Goal: Task Accomplishment & Management: Use online tool/utility

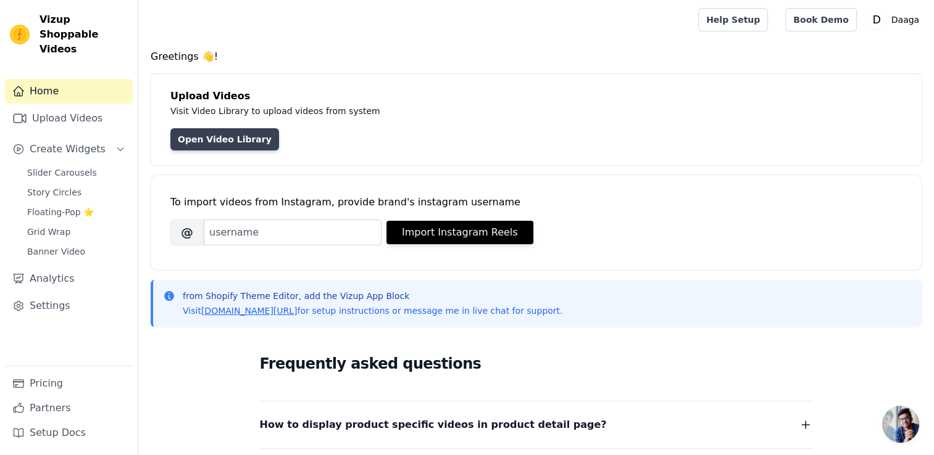
click at [220, 137] on link "Open Video Library" at bounding box center [224, 139] width 109 height 22
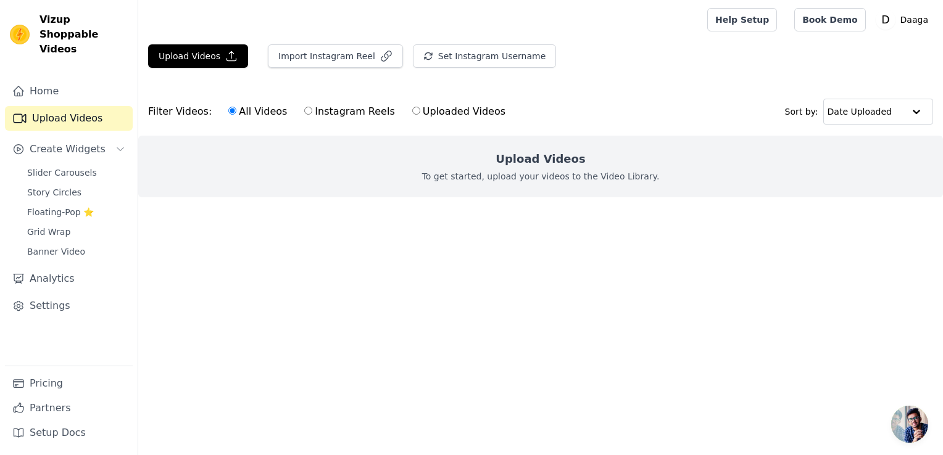
click at [412, 114] on input "Uploaded Videos" at bounding box center [416, 111] width 8 height 8
radio input "true"
click at [238, 110] on label "All Videos" at bounding box center [258, 112] width 60 height 16
click at [236, 110] on input "All Videos" at bounding box center [232, 111] width 8 height 8
radio input "true"
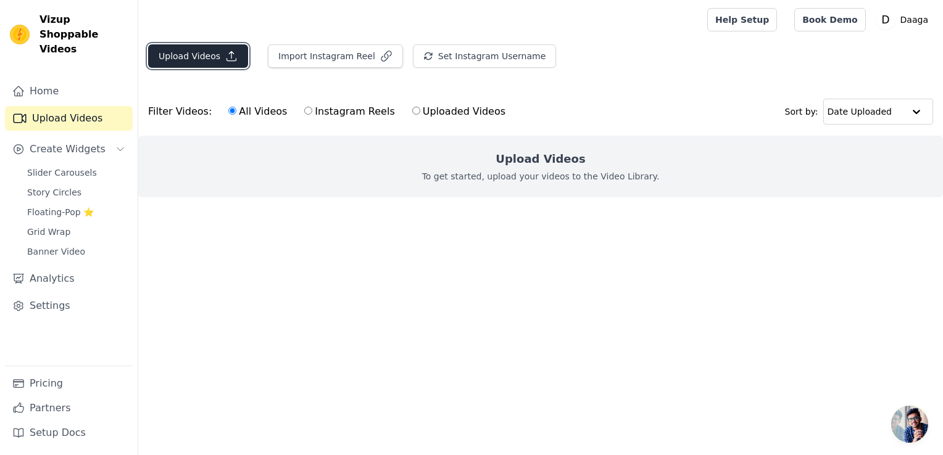
click at [187, 62] on button "Upload Videos" at bounding box center [198, 55] width 100 height 23
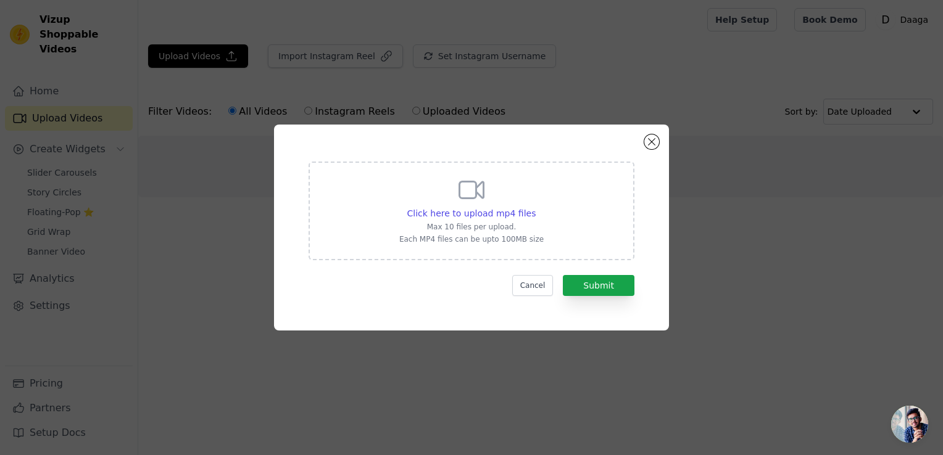
click at [499, 205] on div "Click here to upload mp4 files Max 10 files per upload. Each MP4 files can be u…" at bounding box center [471, 209] width 144 height 69
click at [535, 207] on input "Click here to upload mp4 files Max 10 files per upload. Each MP4 files can be u…" at bounding box center [535, 207] width 1 height 1
type input "C:\fakepath\0717_2.mp4"
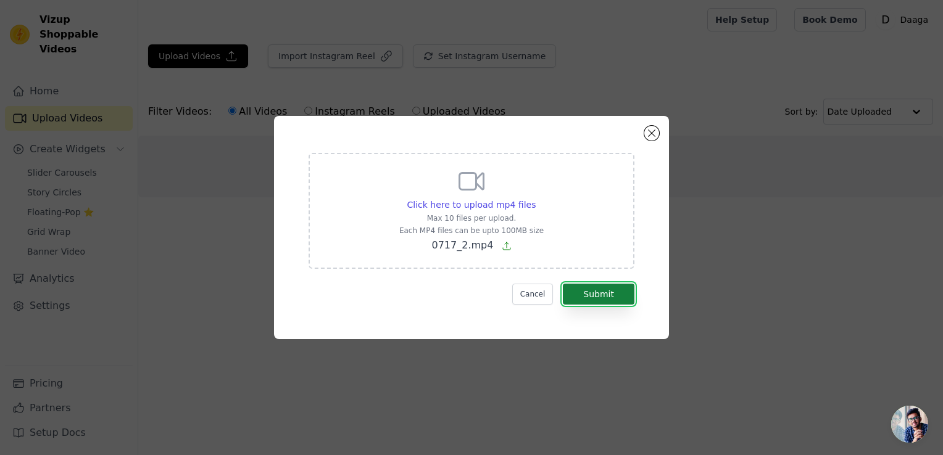
click at [584, 294] on button "Submit" at bounding box center [599, 294] width 72 height 21
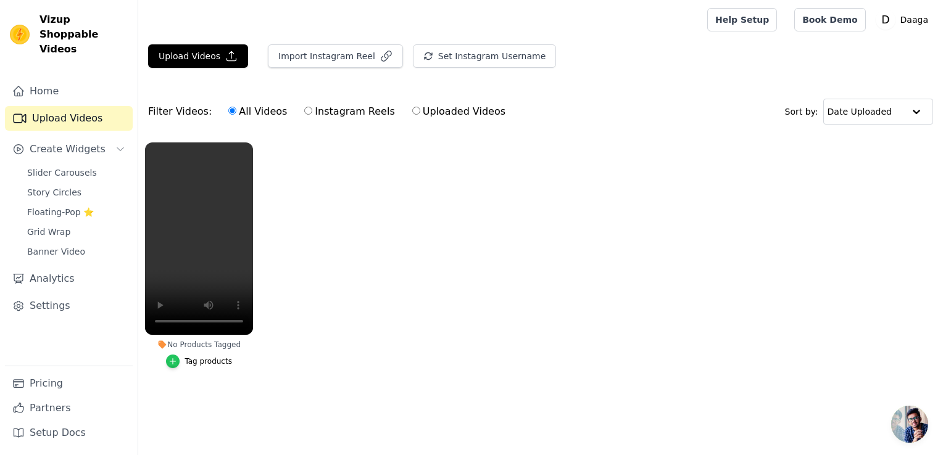
click at [175, 362] on icon "button" at bounding box center [172, 361] width 9 height 9
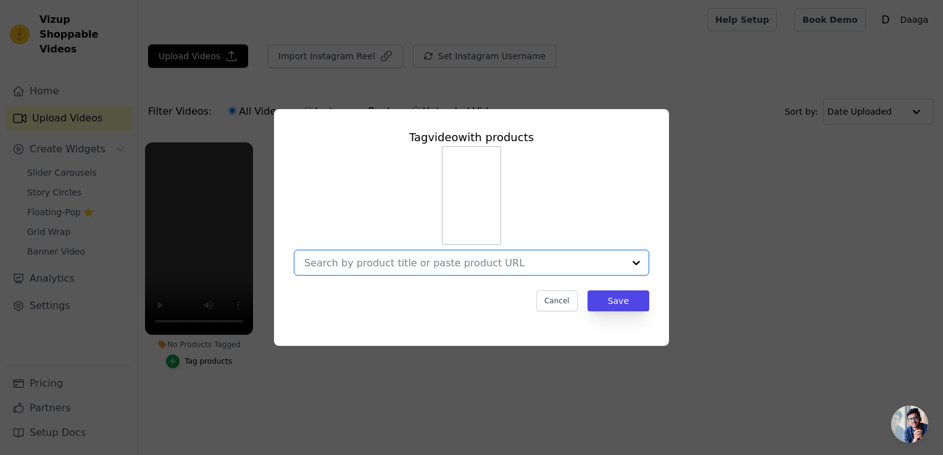
click at [453, 262] on input "No Products Tagged Tag video with products Option undefined, selected. Select i…" at bounding box center [464, 263] width 320 height 12
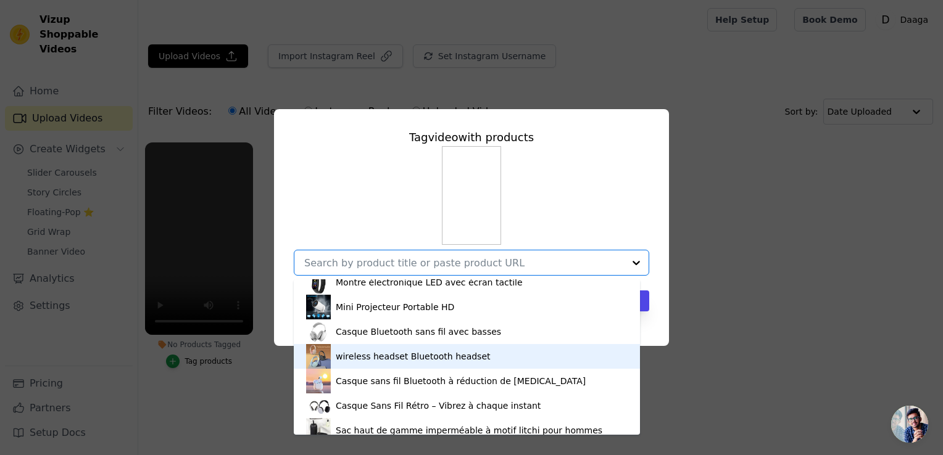
scroll to position [39, 0]
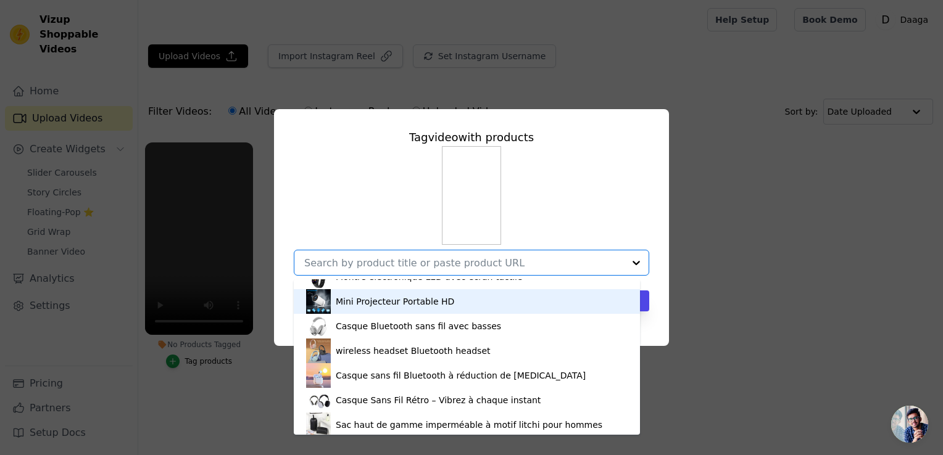
click at [389, 307] on div "Mini Projecteur Portable HD" at bounding box center [395, 302] width 118 height 12
click at [389, 307] on div "Cancel Save" at bounding box center [471, 301] width 355 height 21
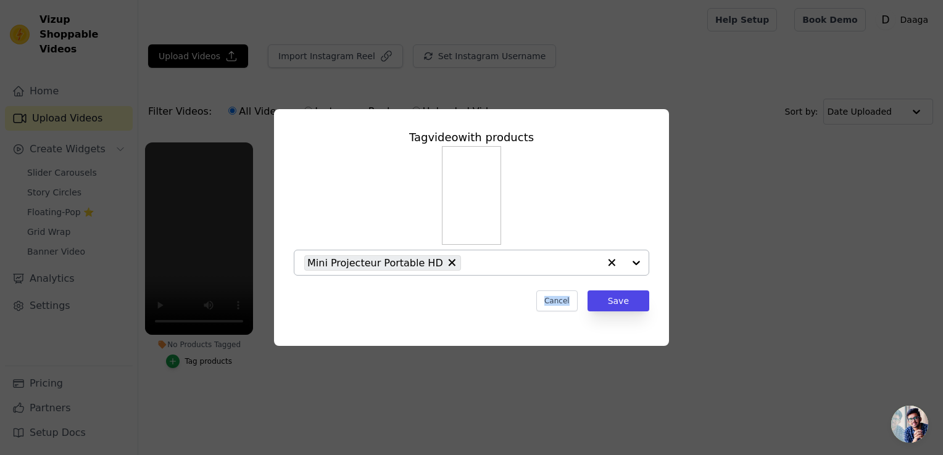
drag, startPoint x: 389, startPoint y: 307, endPoint x: 483, endPoint y: 310, distance: 93.9
click at [483, 310] on div "Cancel Save" at bounding box center [471, 301] width 355 height 21
click at [631, 305] on button "Save" at bounding box center [619, 301] width 62 height 21
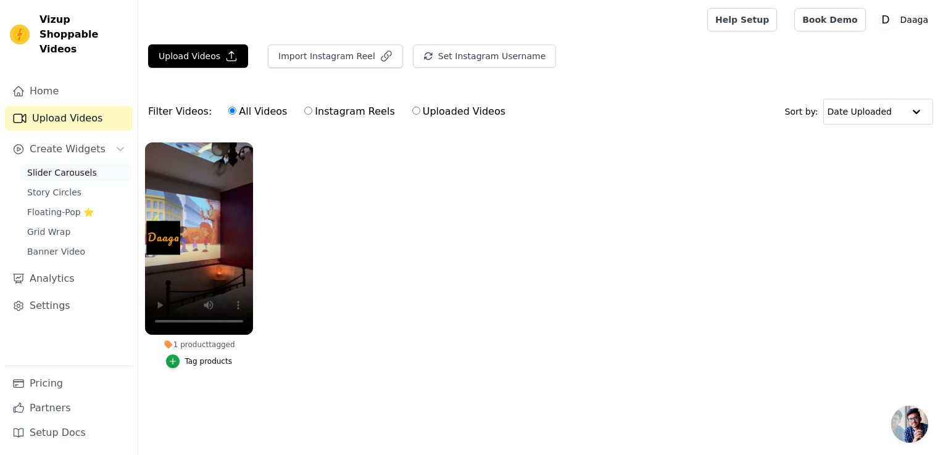
click at [83, 167] on span "Slider Carousels" at bounding box center [62, 173] width 70 height 12
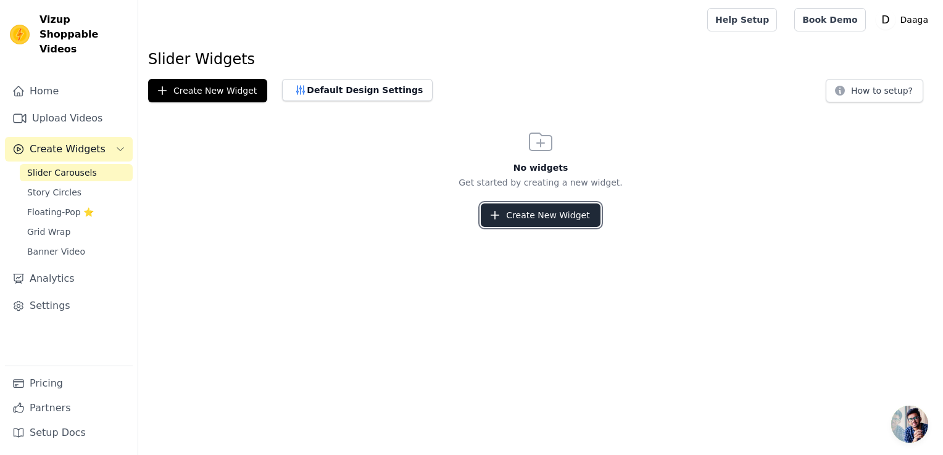
click at [537, 219] on button "Create New Widget" at bounding box center [540, 215] width 119 height 23
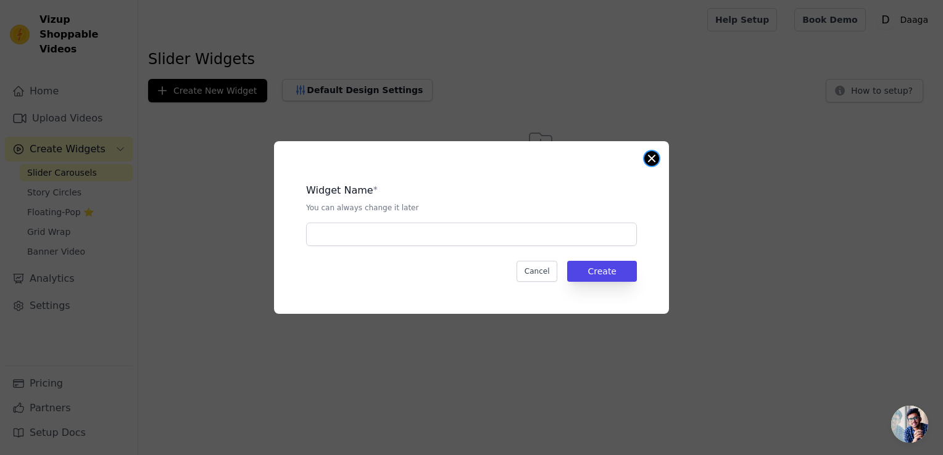
click at [651, 158] on button "Close modal" at bounding box center [651, 158] width 15 height 15
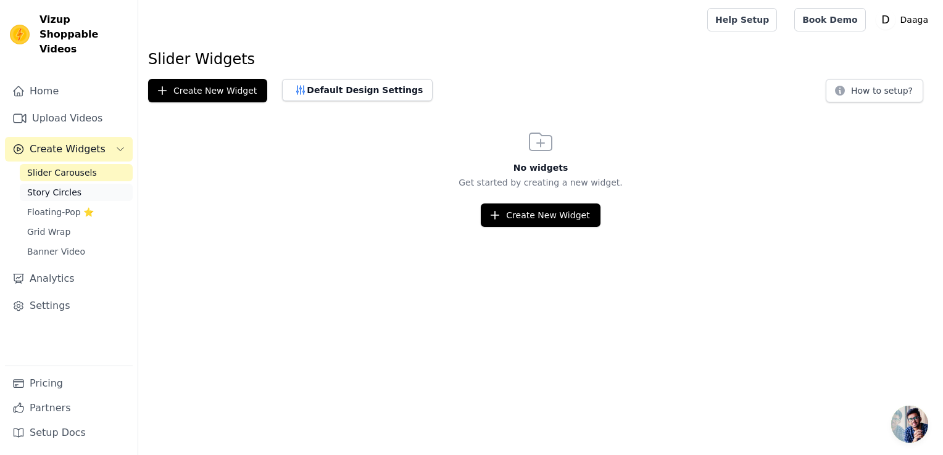
click at [53, 184] on link "Story Circles" at bounding box center [76, 192] width 113 height 17
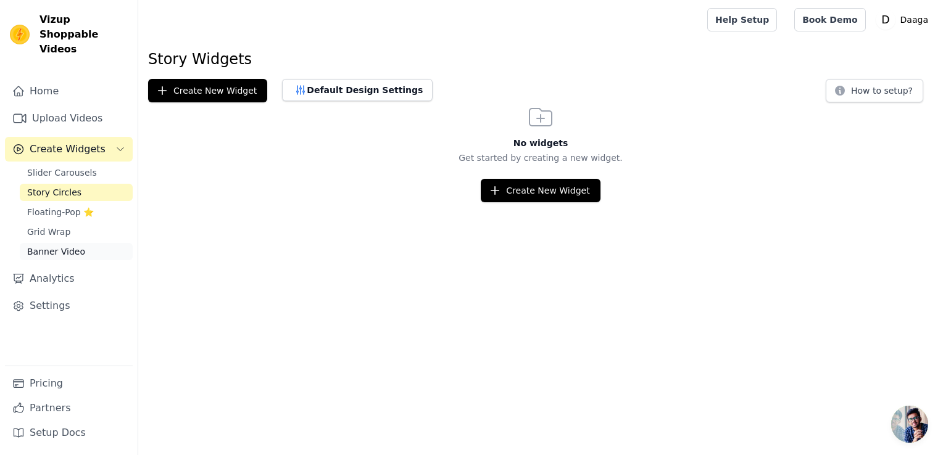
click at [52, 246] on span "Banner Video" at bounding box center [56, 252] width 58 height 12
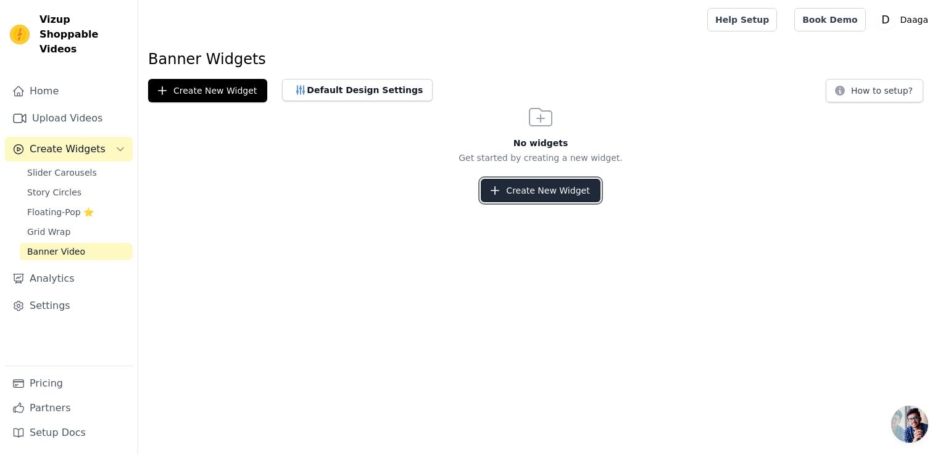
click at [487, 196] on button "Create New Widget" at bounding box center [540, 190] width 119 height 23
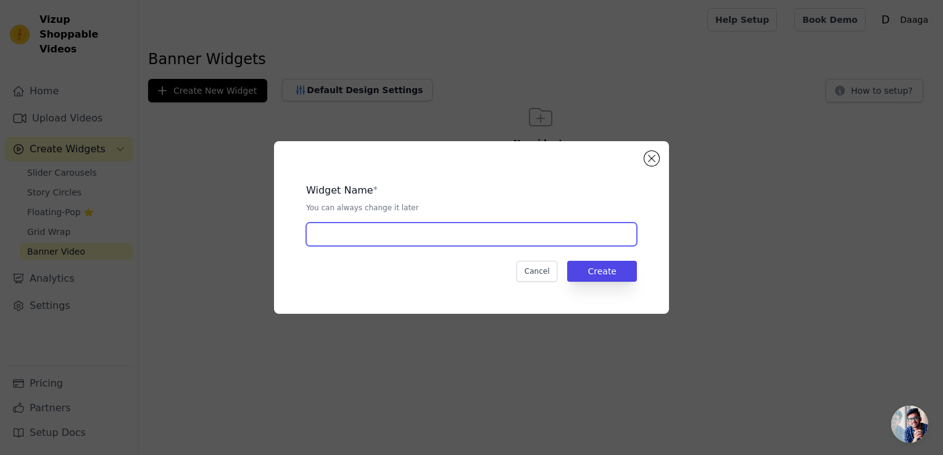
click at [470, 241] on input "text" at bounding box center [471, 234] width 331 height 23
type input "test"
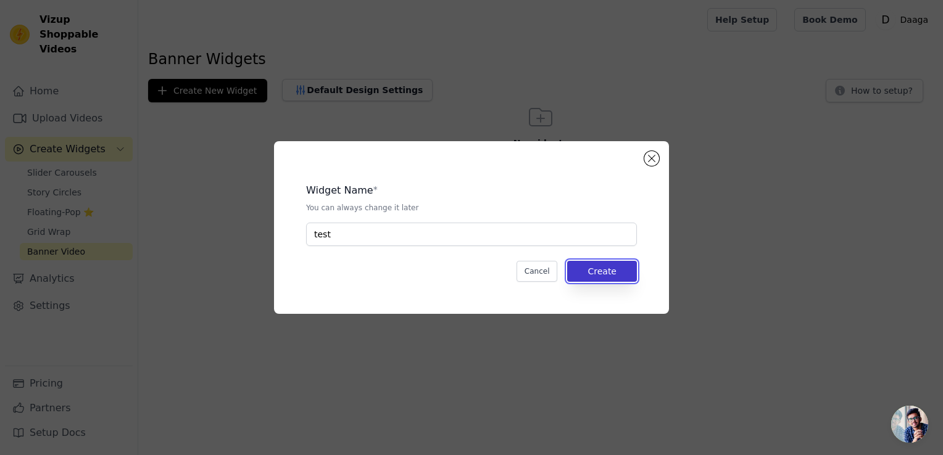
click at [584, 261] on button "Create" at bounding box center [602, 271] width 70 height 21
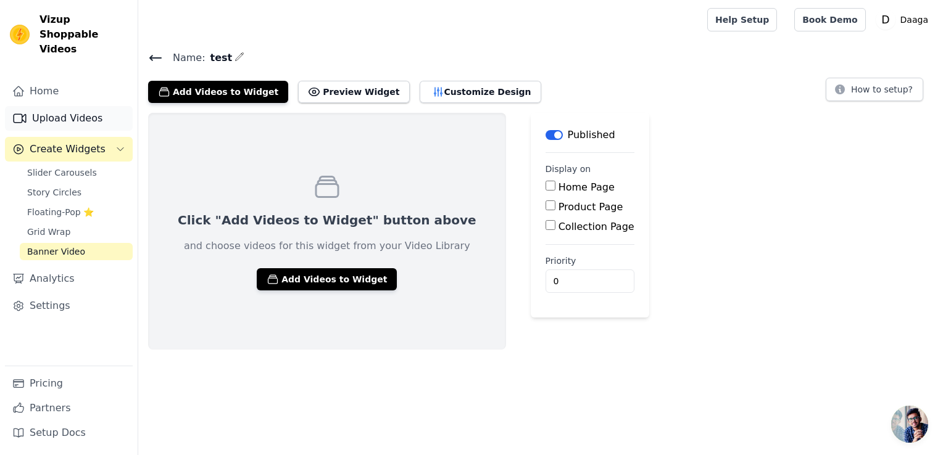
click at [66, 106] on link "Upload Videos" at bounding box center [69, 118] width 128 height 25
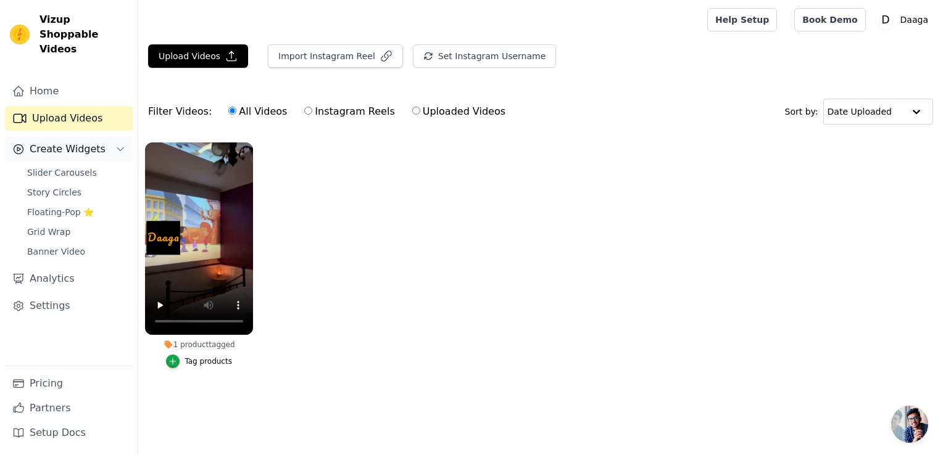
click at [111, 137] on button "Create Widgets" at bounding box center [69, 149] width 128 height 25
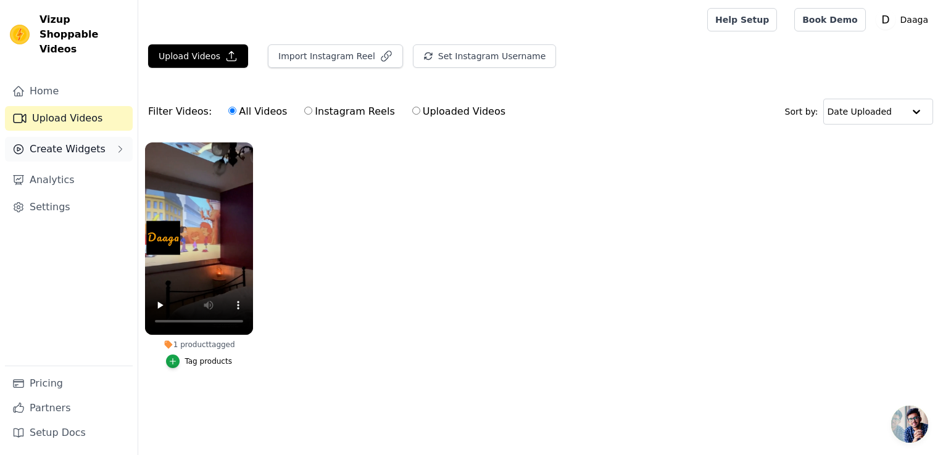
click at [111, 137] on button "Create Widgets" at bounding box center [69, 149] width 128 height 25
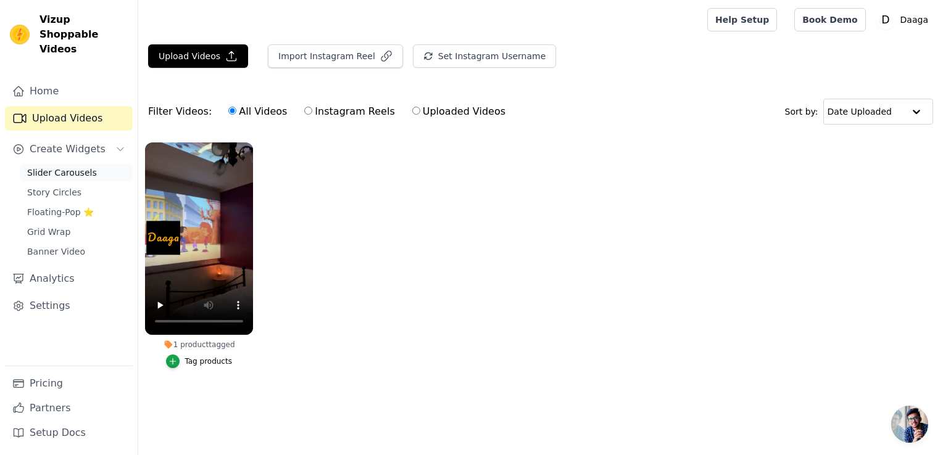
click at [78, 167] on span "Slider Carousels" at bounding box center [62, 173] width 70 height 12
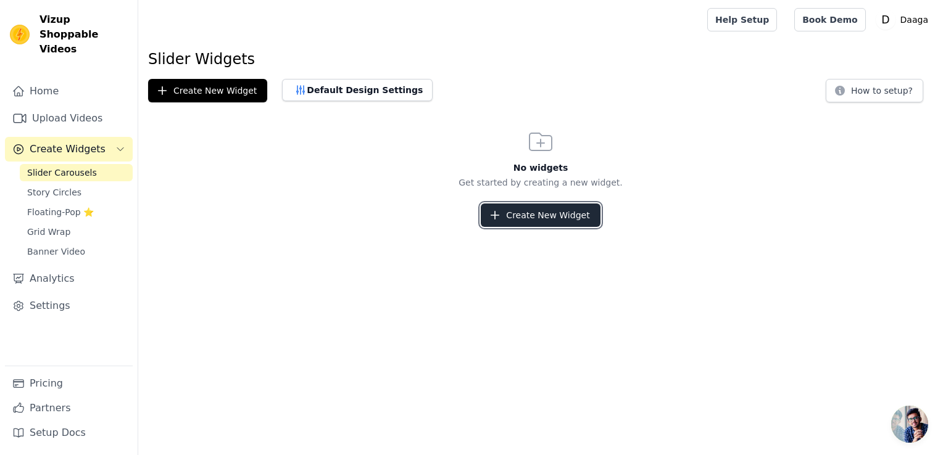
click at [525, 211] on button "Create New Widget" at bounding box center [540, 215] width 119 height 23
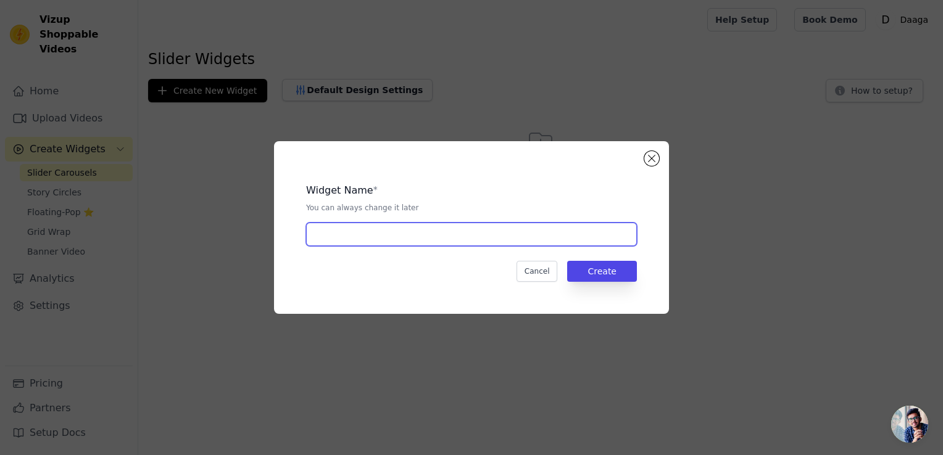
click at [433, 235] on input "text" at bounding box center [471, 234] width 331 height 23
type input "videoProjecteur"
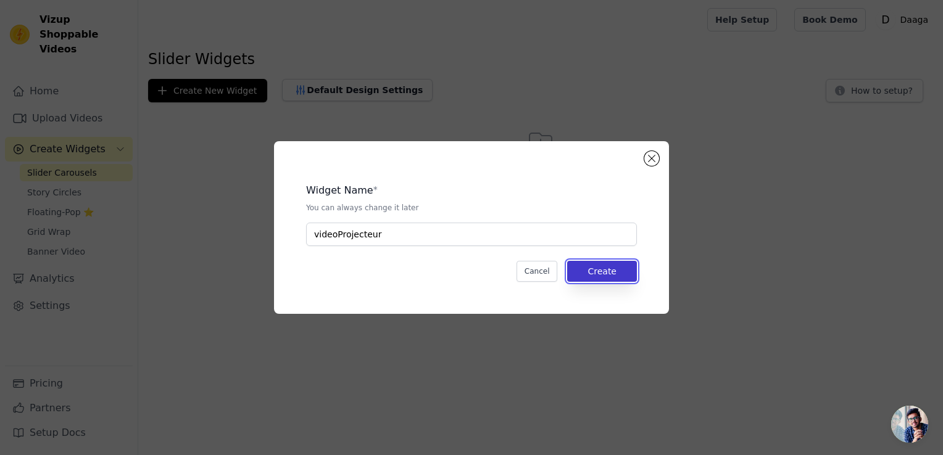
click at [589, 270] on button "Create" at bounding box center [602, 271] width 70 height 21
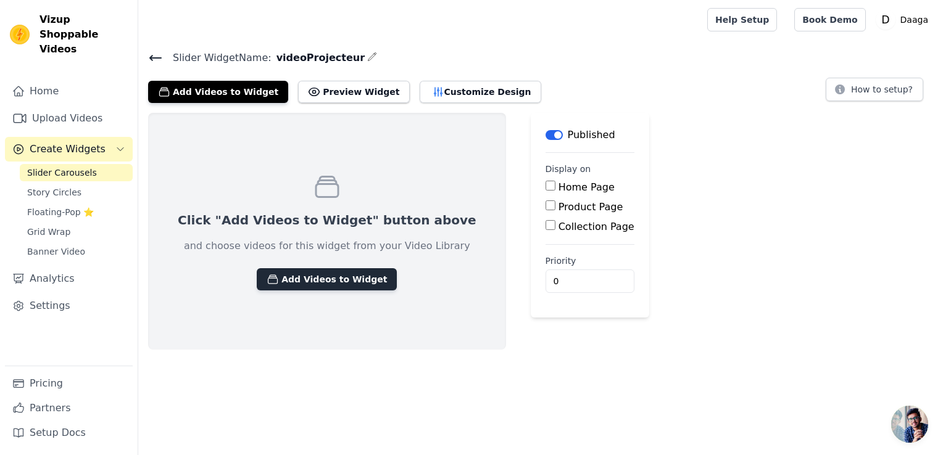
click at [317, 273] on button "Add Videos to Widget" at bounding box center [327, 279] width 140 height 22
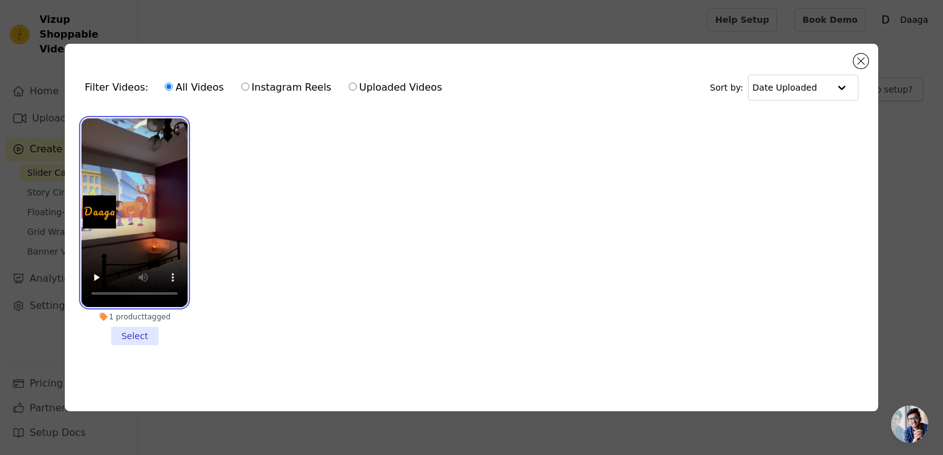
click at [128, 194] on video at bounding box center [134, 212] width 106 height 189
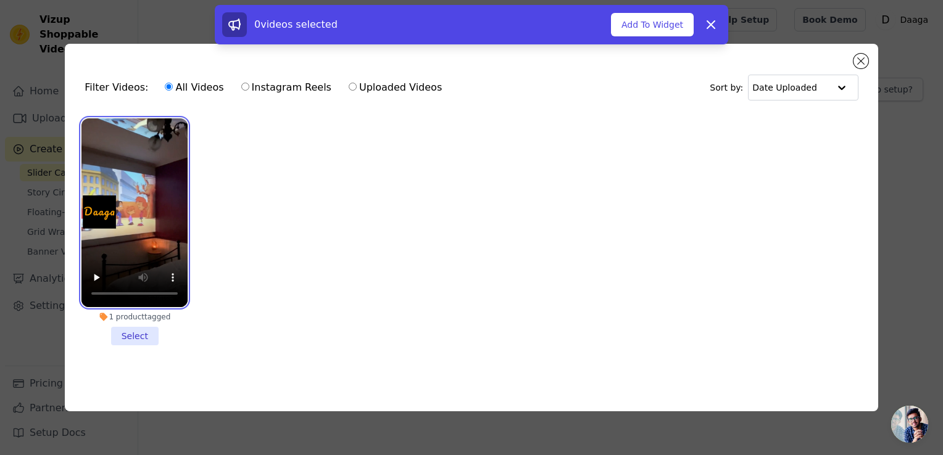
click at [128, 194] on video at bounding box center [134, 212] width 106 height 189
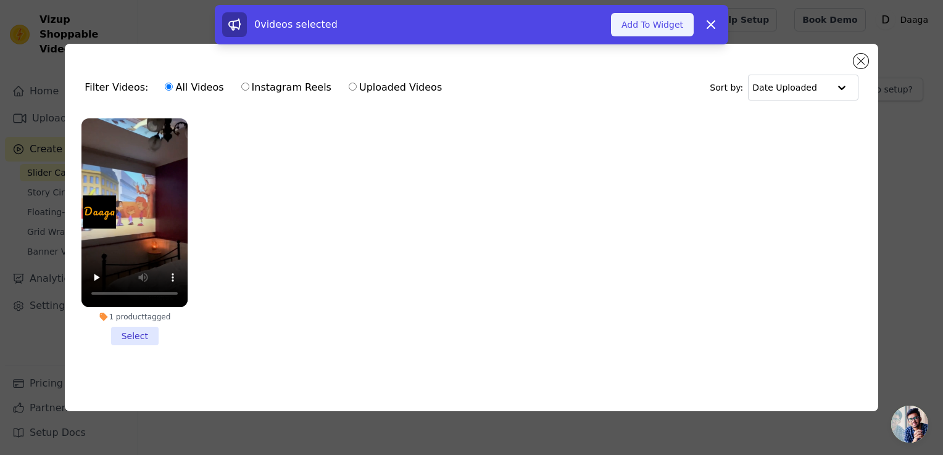
click at [642, 27] on button "Add To Widget" at bounding box center [652, 24] width 83 height 23
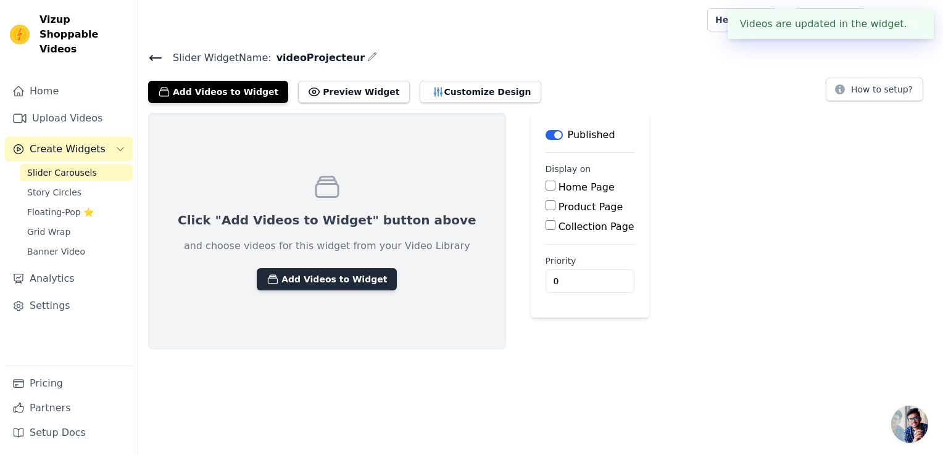
click at [293, 285] on button "Add Videos to Widget" at bounding box center [327, 279] width 140 height 22
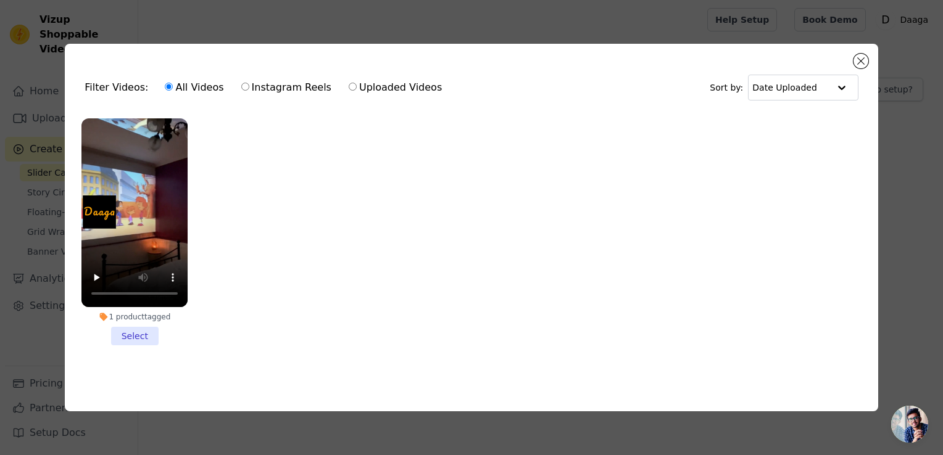
click at [129, 332] on li "1 product tagged Select" at bounding box center [134, 231] width 106 height 227
click at [0, 0] on input "1 product tagged Select" at bounding box center [0, 0] width 0 height 0
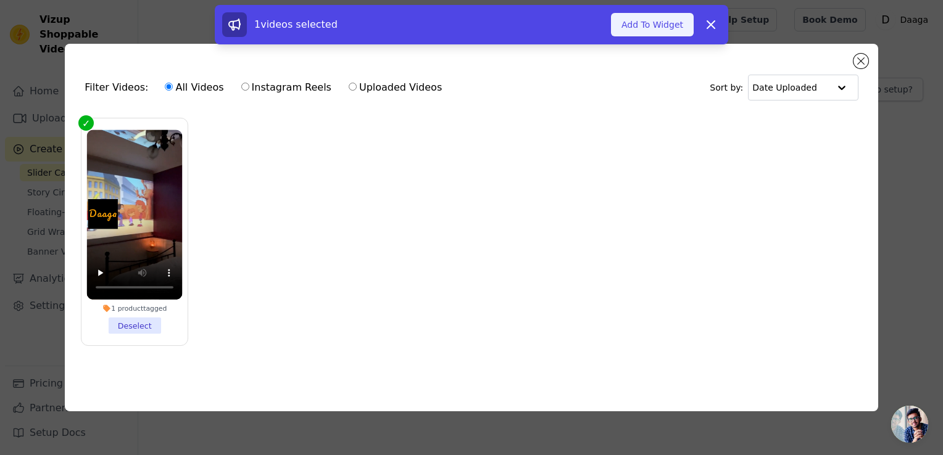
click at [643, 22] on button "Add To Widget" at bounding box center [652, 24] width 83 height 23
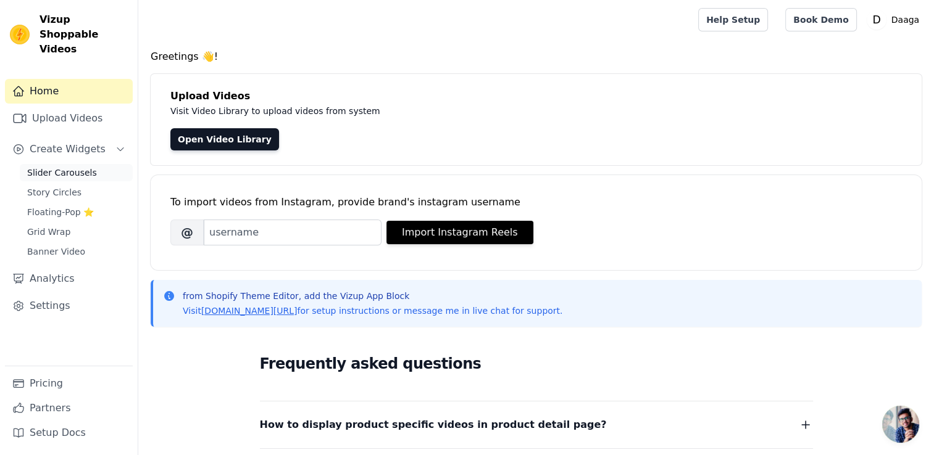
click at [57, 167] on span "Slider Carousels" at bounding box center [62, 173] width 70 height 12
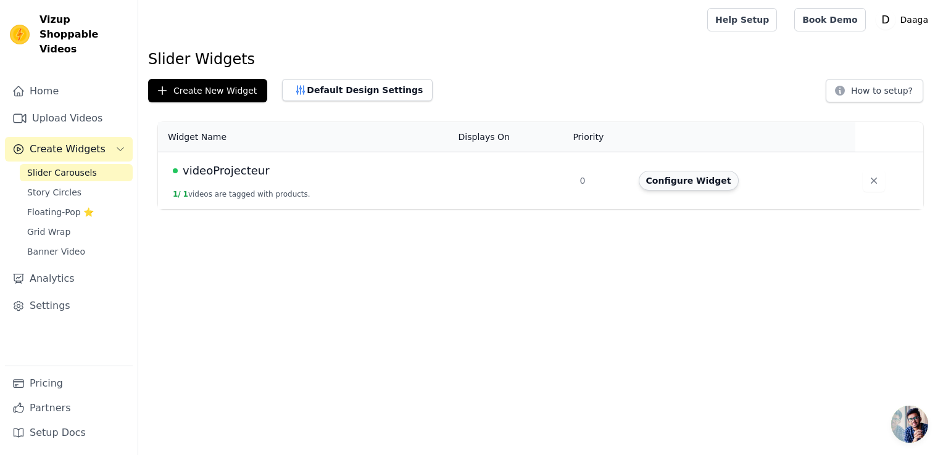
click at [676, 181] on button "Configure Widget" at bounding box center [689, 181] width 100 height 20
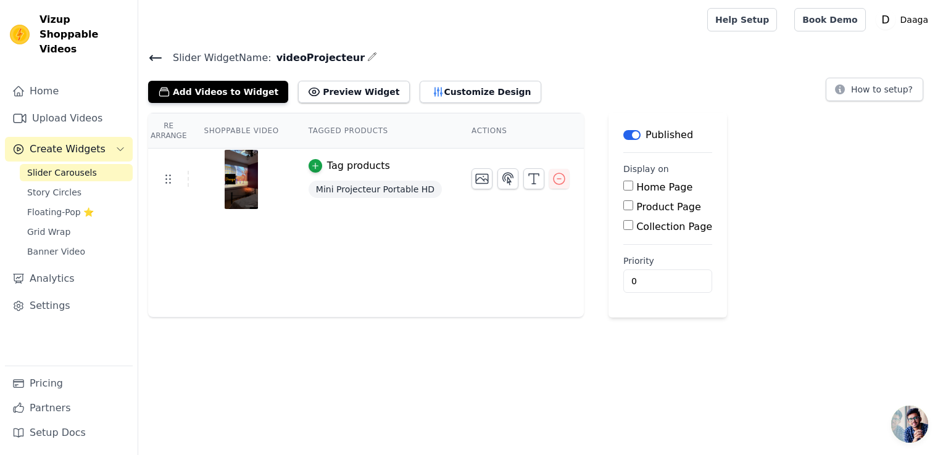
click at [623, 211] on div "Product Page" at bounding box center [667, 207] width 89 height 15
click at [623, 206] on input "Product Page" at bounding box center [628, 206] width 10 height 10
checkbox input "true"
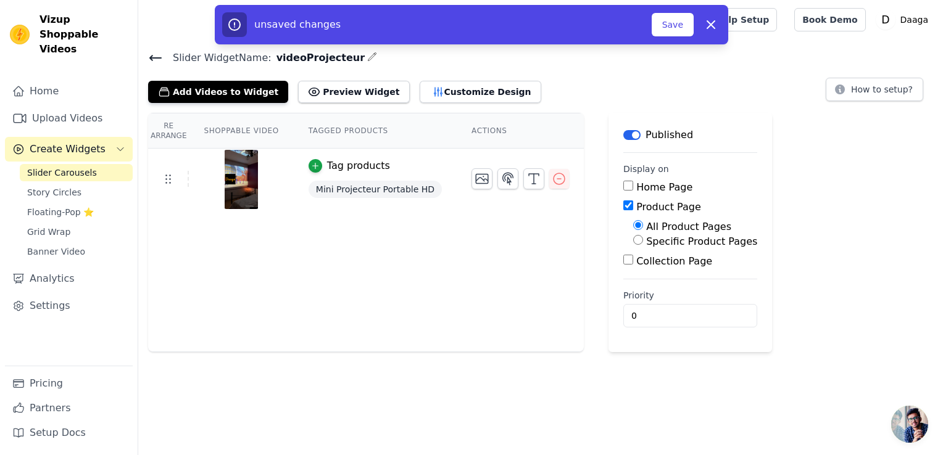
click at [633, 241] on input "Specific Product Pages" at bounding box center [638, 240] width 10 height 10
radio input "true"
click at [634, 270] on button "Select Products" at bounding box center [674, 269] width 83 height 21
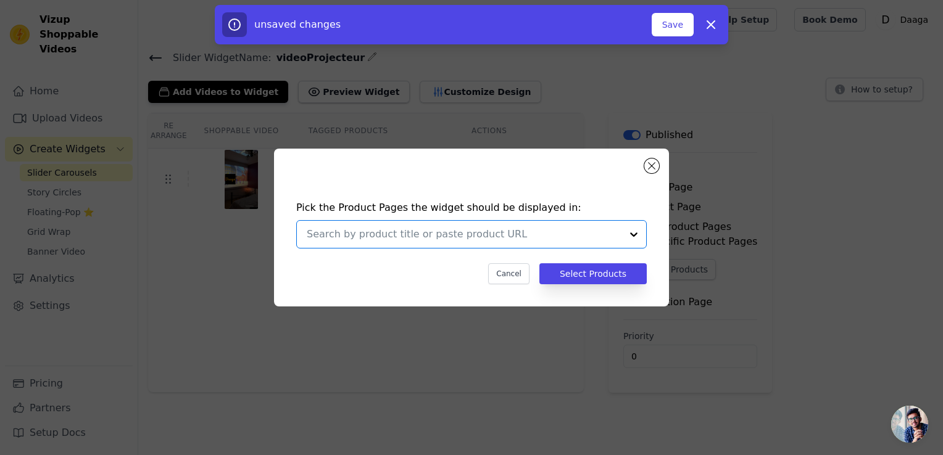
click at [604, 236] on input "text" at bounding box center [464, 234] width 315 height 15
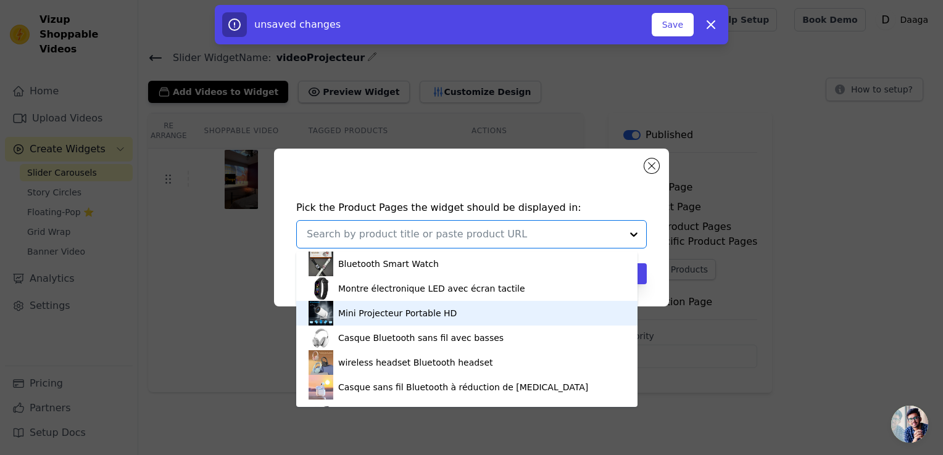
click at [396, 315] on div "Mini Projecteur Portable HD" at bounding box center [397, 313] width 118 height 12
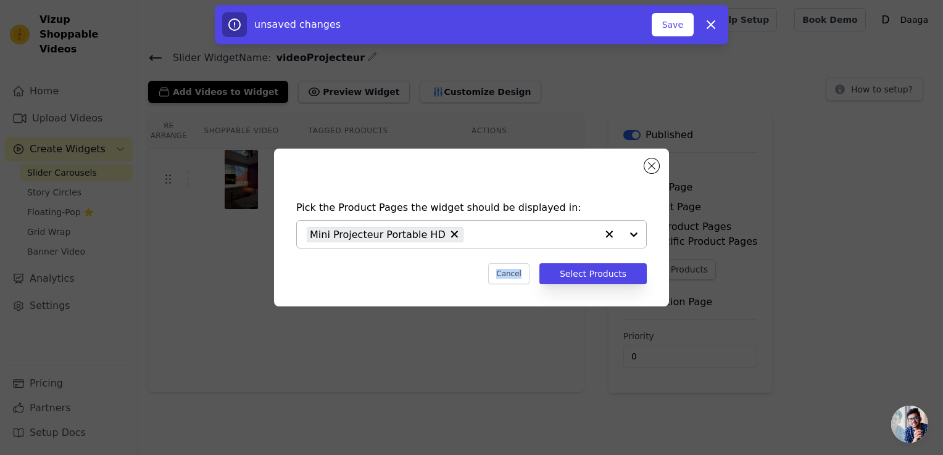
click at [396, 315] on div "Pick the Product Pages the widget should be displayed in: Mini Projecteur Porta…" at bounding box center [472, 227] width 904 height 197
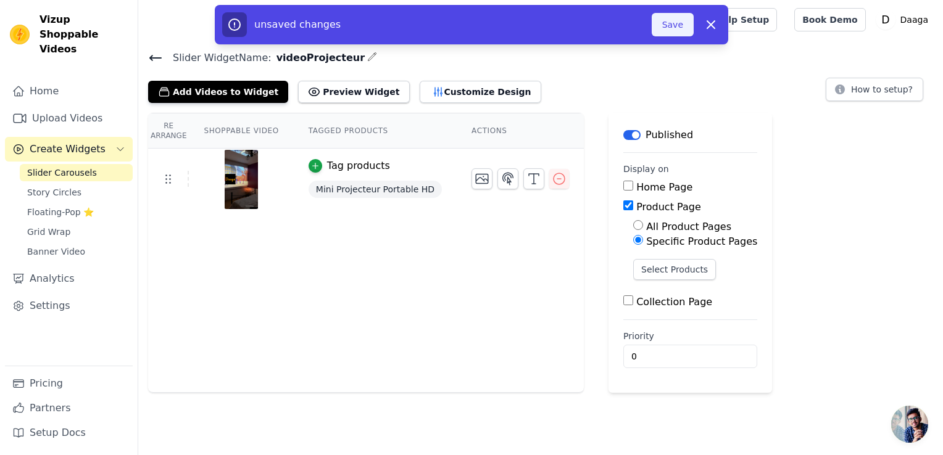
click at [676, 31] on button "Save" at bounding box center [673, 24] width 42 height 23
